Goal: Use online tool/utility: Utilize a website feature to perform a specific function

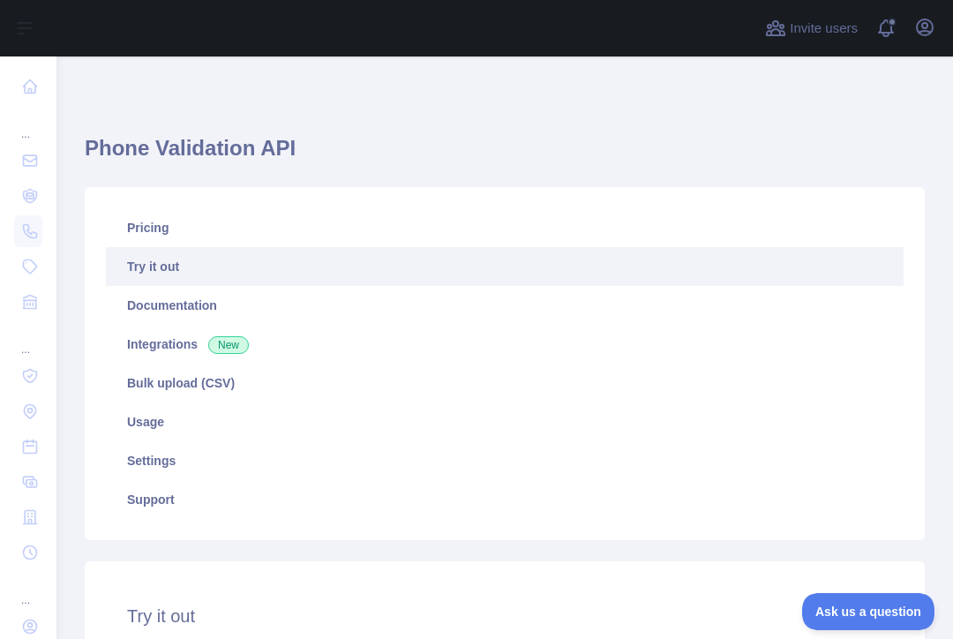
scroll to position [473, 0]
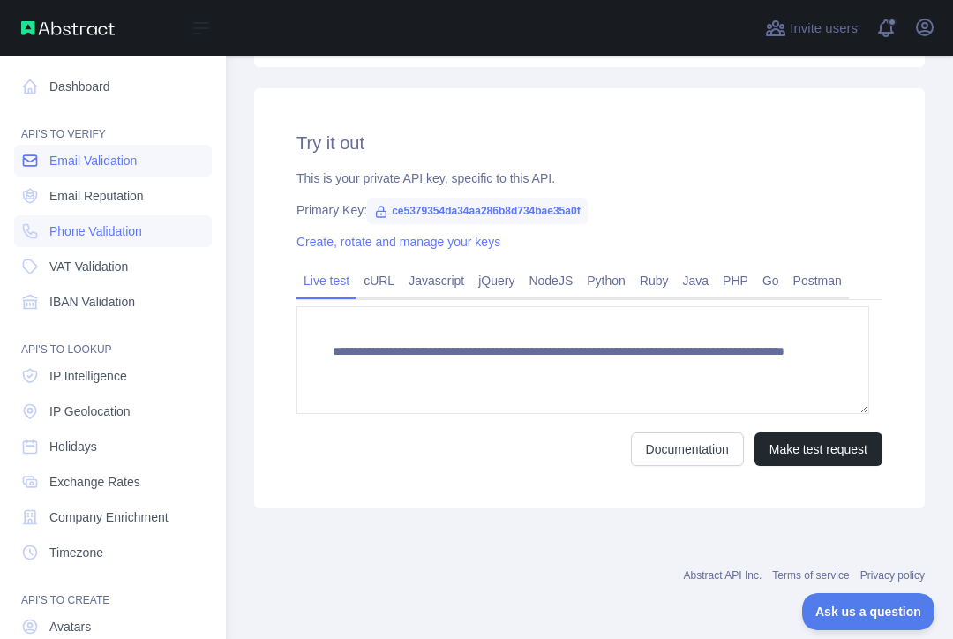
click at [70, 161] on span "Email Validation" at bounding box center [92, 161] width 87 height 18
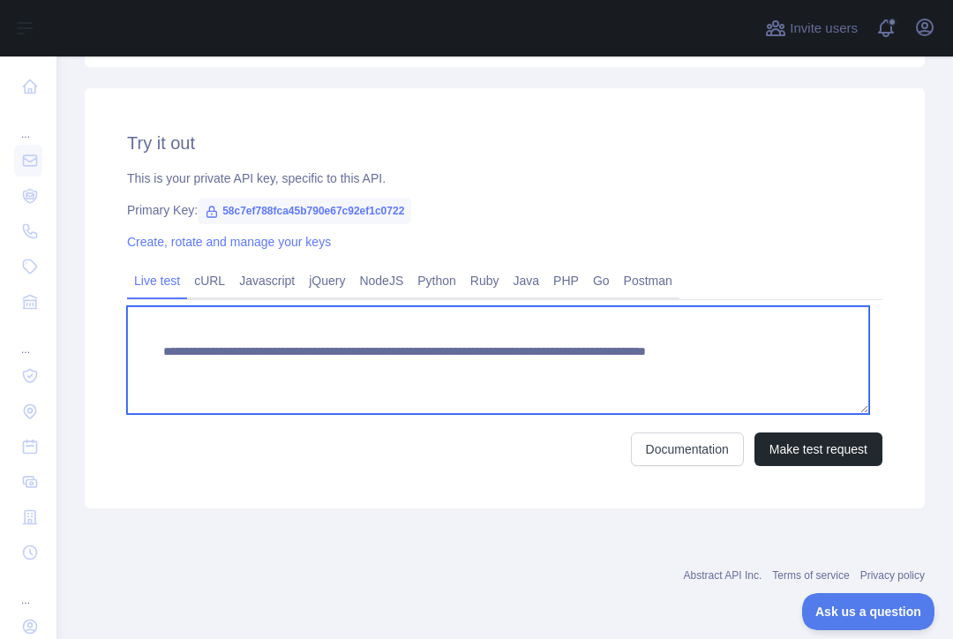
drag, startPoint x: 161, startPoint y: 350, endPoint x: 621, endPoint y: 373, distance: 461.2
click at [621, 373] on textarea "**********" at bounding box center [498, 360] width 742 height 108
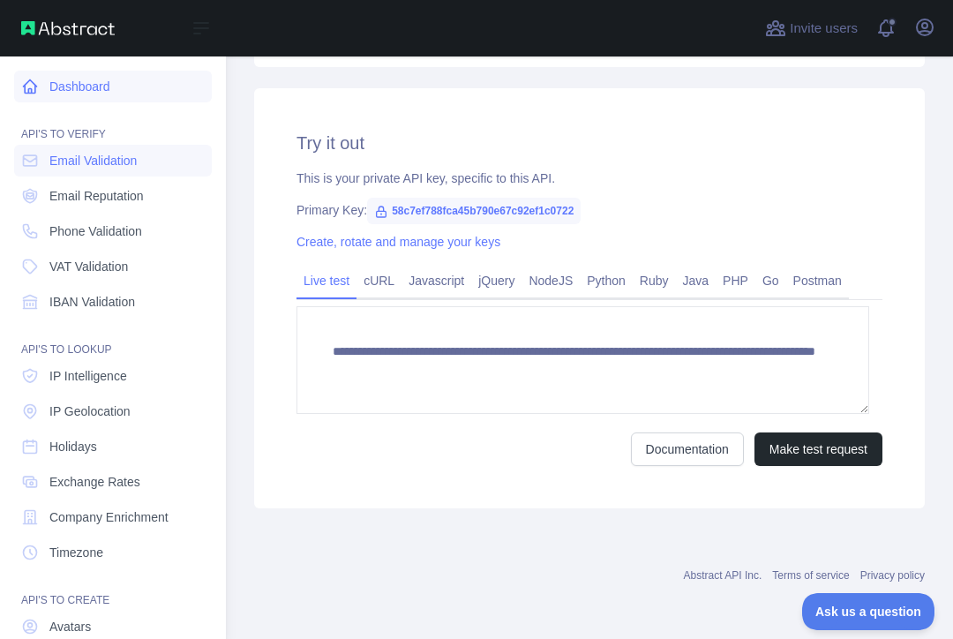
click at [74, 92] on link "Dashboard" at bounding box center [113, 87] width 198 height 32
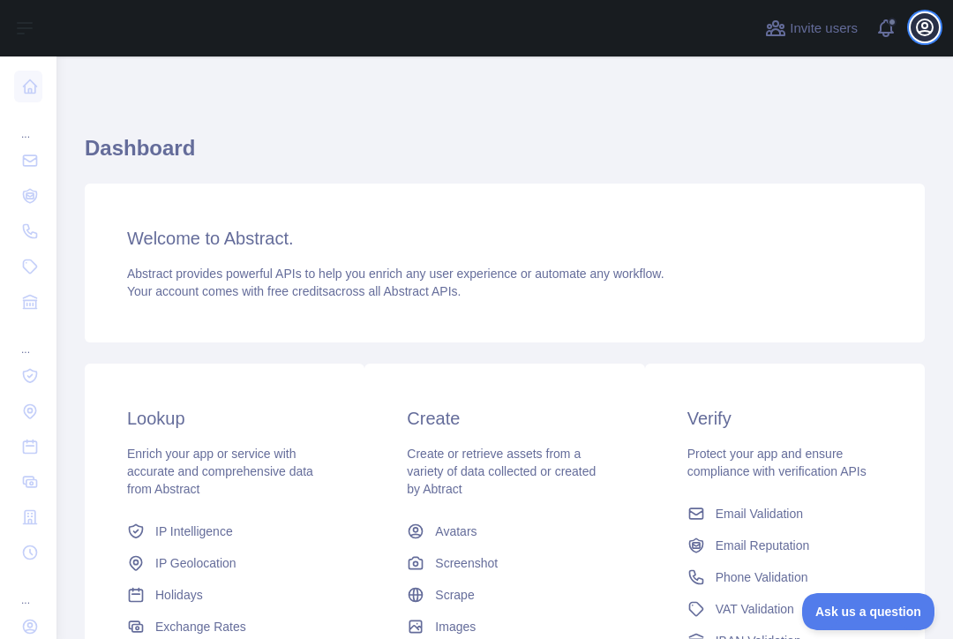
click at [925, 26] on icon "button" at bounding box center [924, 27] width 21 height 21
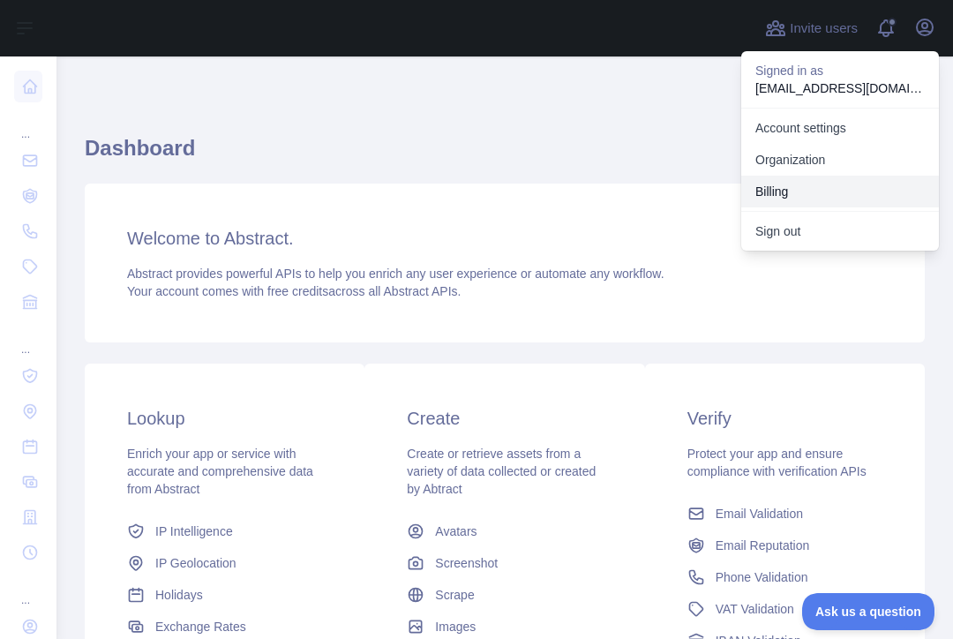
click at [785, 184] on button "Billing" at bounding box center [840, 192] width 198 height 32
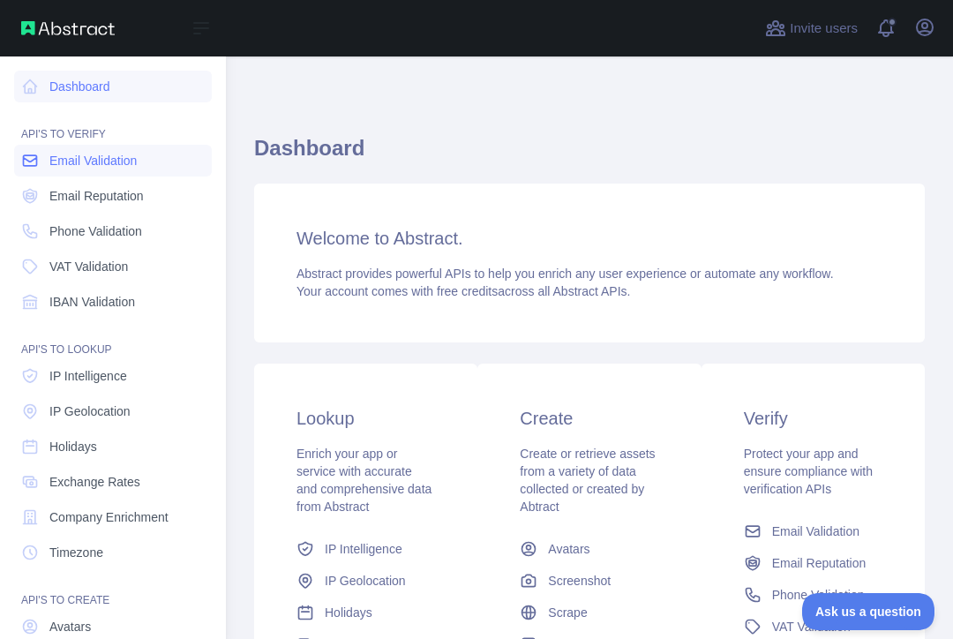
click at [69, 158] on span "Email Validation" at bounding box center [92, 161] width 87 height 18
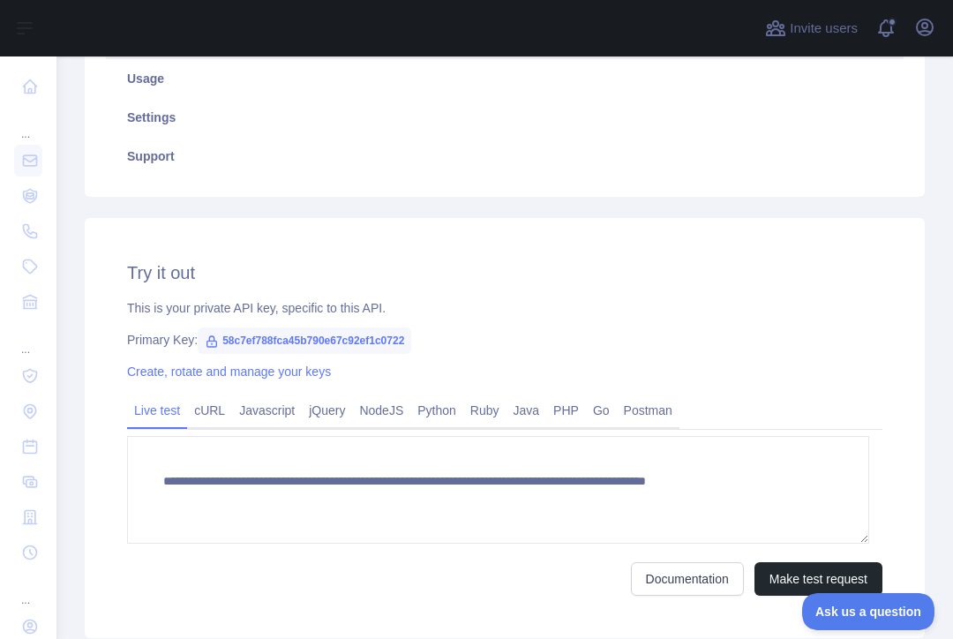
scroll to position [473, 0]
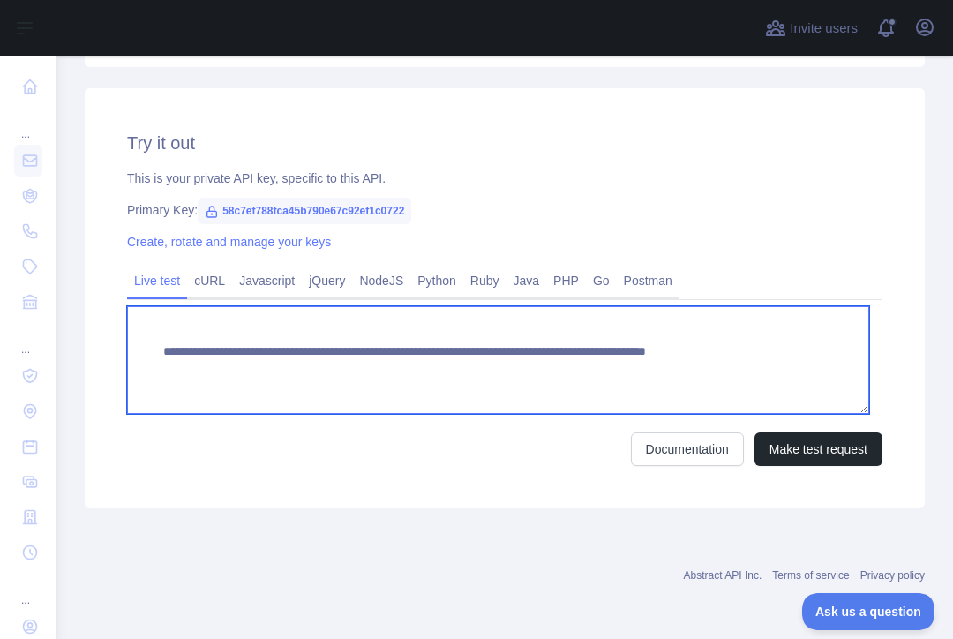
drag, startPoint x: 158, startPoint y: 349, endPoint x: 610, endPoint y: 373, distance: 452.5
click at [610, 373] on textarea "**********" at bounding box center [498, 360] width 742 height 108
